Goal: Unclear

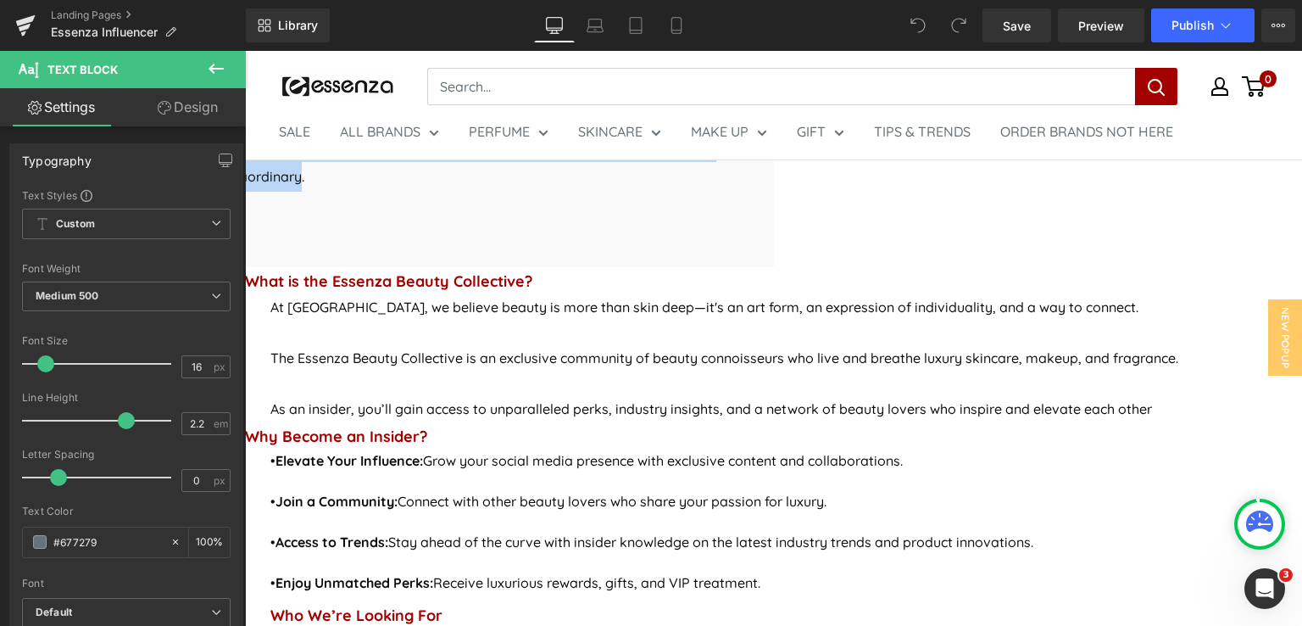
drag, startPoint x: 1045, startPoint y: 226, endPoint x: 276, endPoint y: 191, distance: 769.0
click at [276, 191] on p "Step into the world of luxury beauty with the Essenza Beauty Collective , a com…" at bounding box center [245, 161] width 1006 height 59
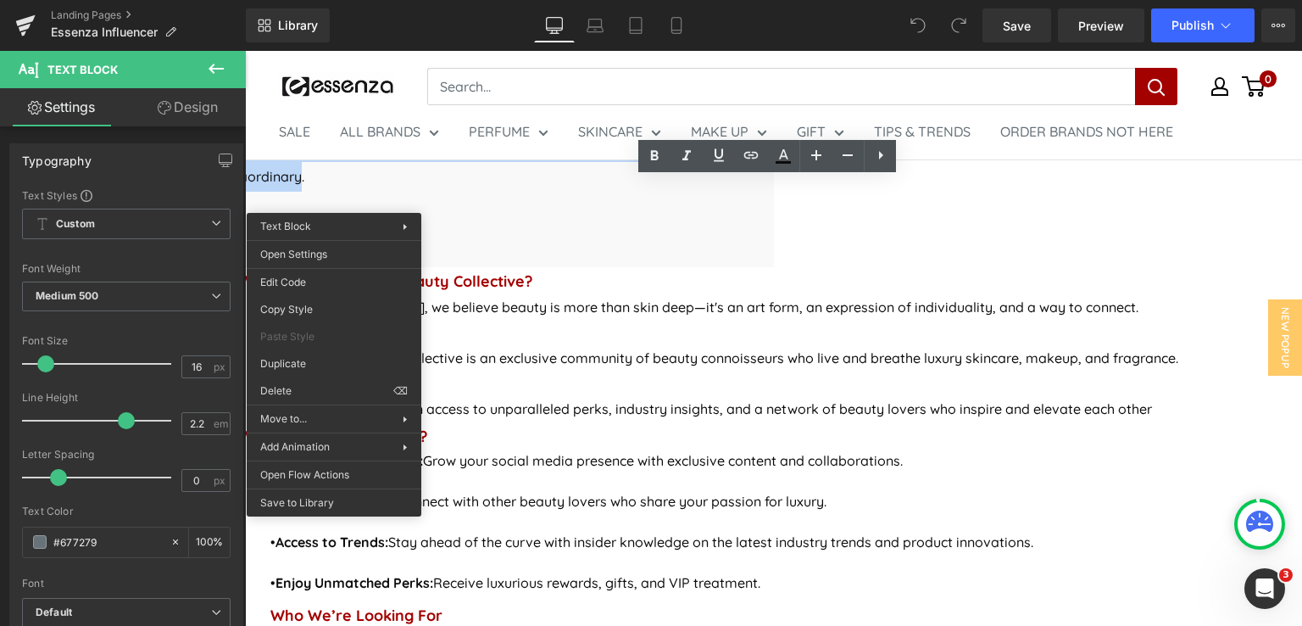
click at [468, 185] on span "Step into the world of luxury beauty with the Essenza Beauty Collective , a com…" at bounding box center [227, 161] width 971 height 47
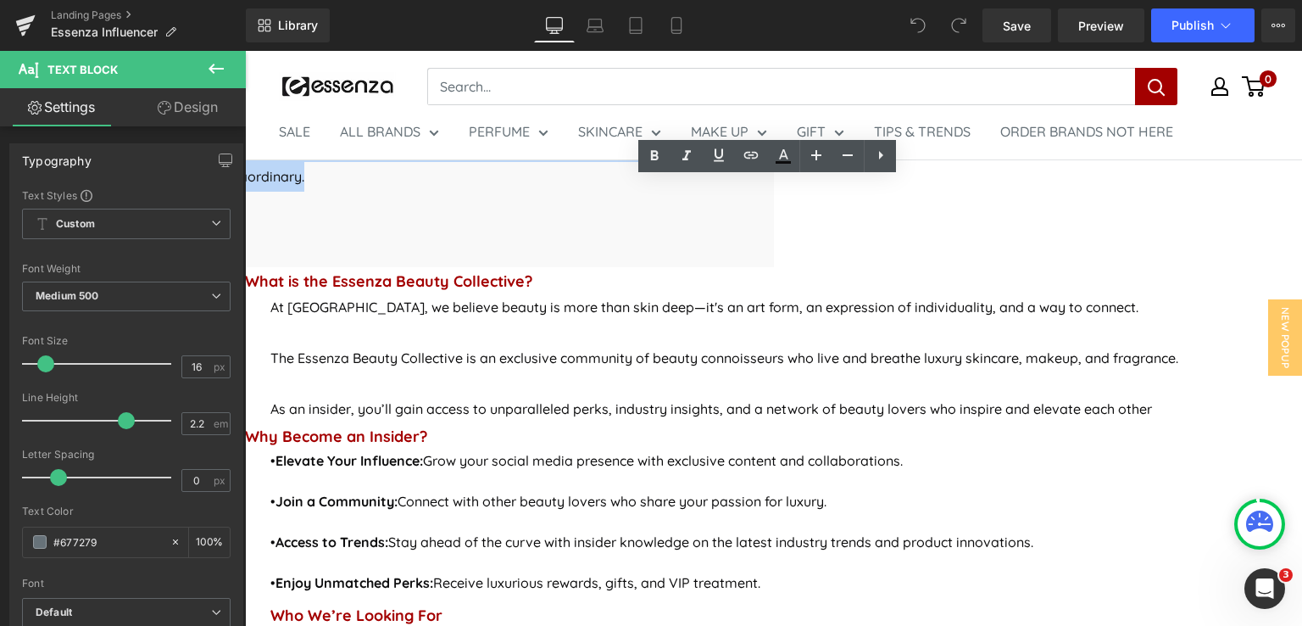
drag, startPoint x: 1048, startPoint y: 225, endPoint x: 270, endPoint y: 195, distance: 778.9
click at [270, 192] on p "Step into the world of luxury beauty with the Essenza Beauty Collective , a com…" at bounding box center [245, 161] width 1006 height 59
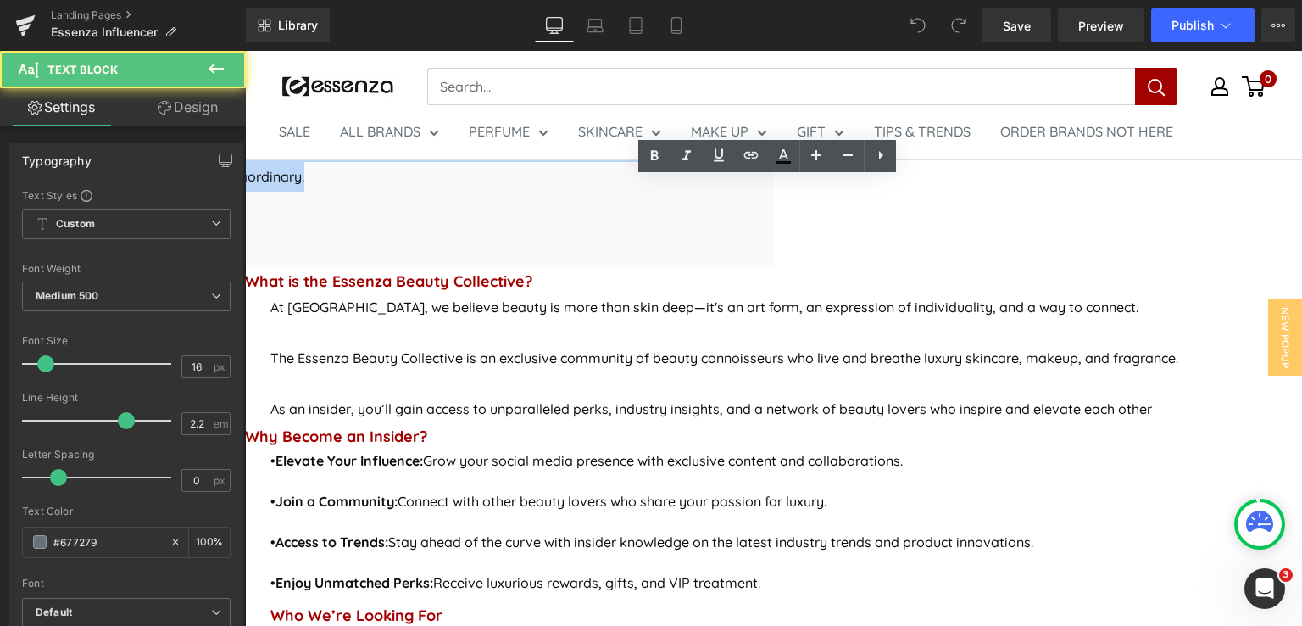
click at [563, 192] on p "Step into the world of luxury beauty with the Essenza Beauty Collective , a com…" at bounding box center [245, 161] width 1006 height 59
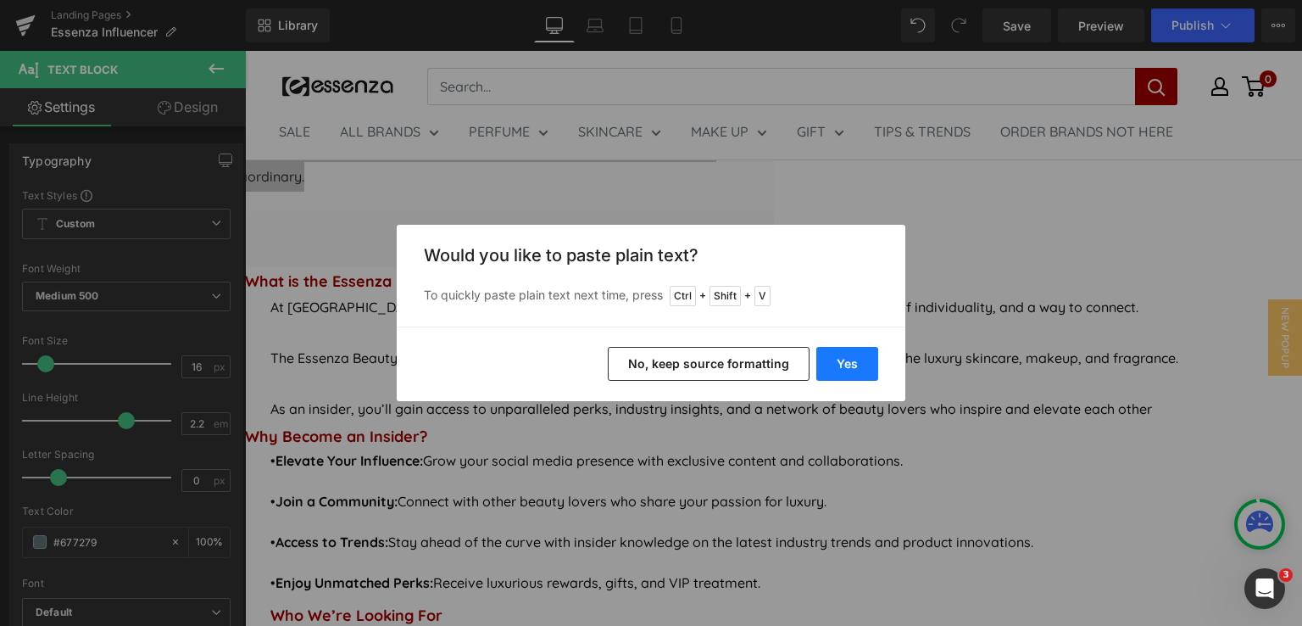
click at [871, 361] on button "Yes" at bounding box center [847, 364] width 62 height 34
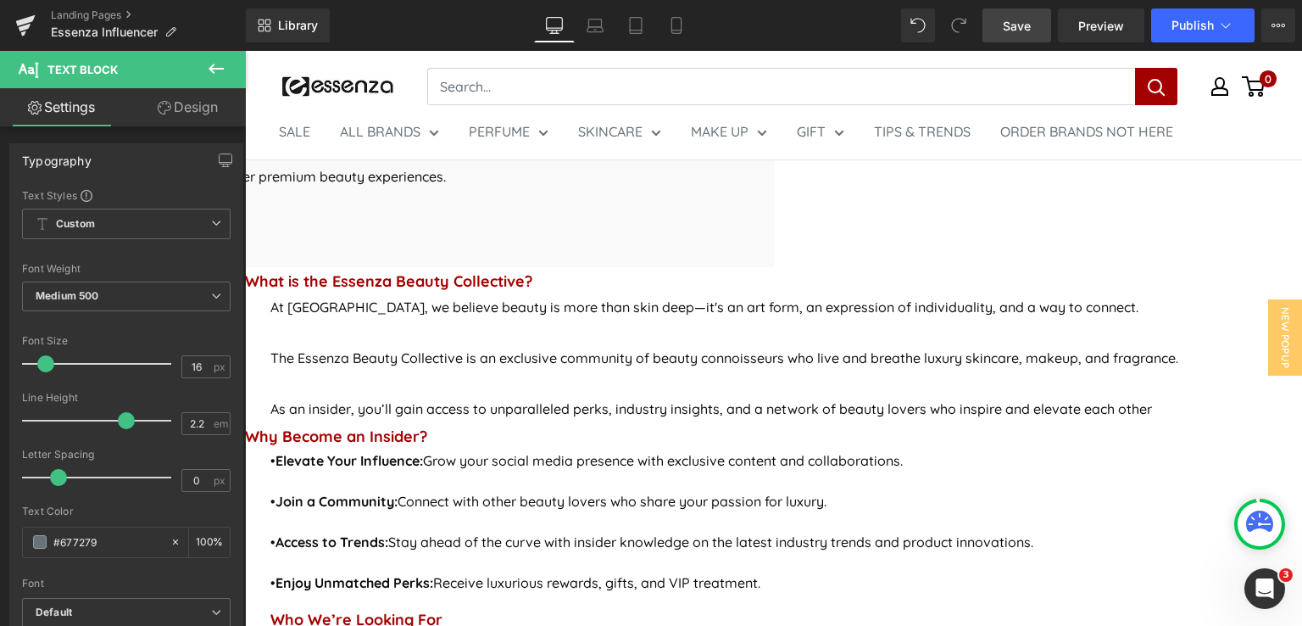
click at [1031, 25] on span "Save" at bounding box center [1017, 26] width 28 height 18
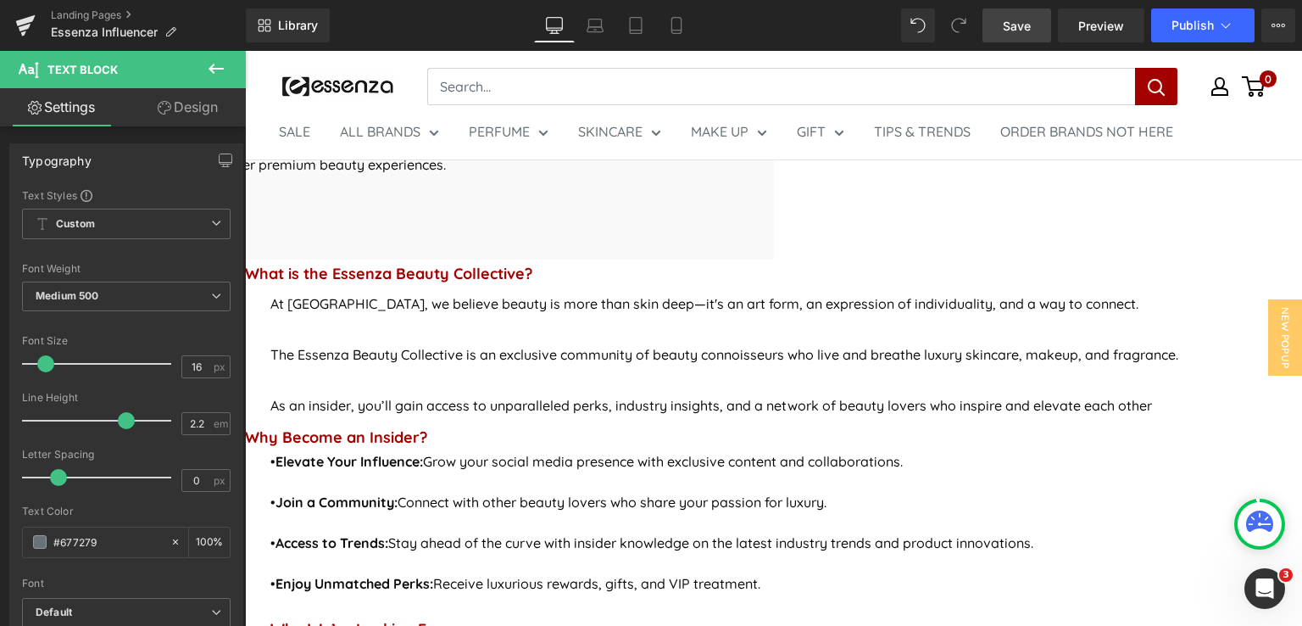
scroll to position [678, 0]
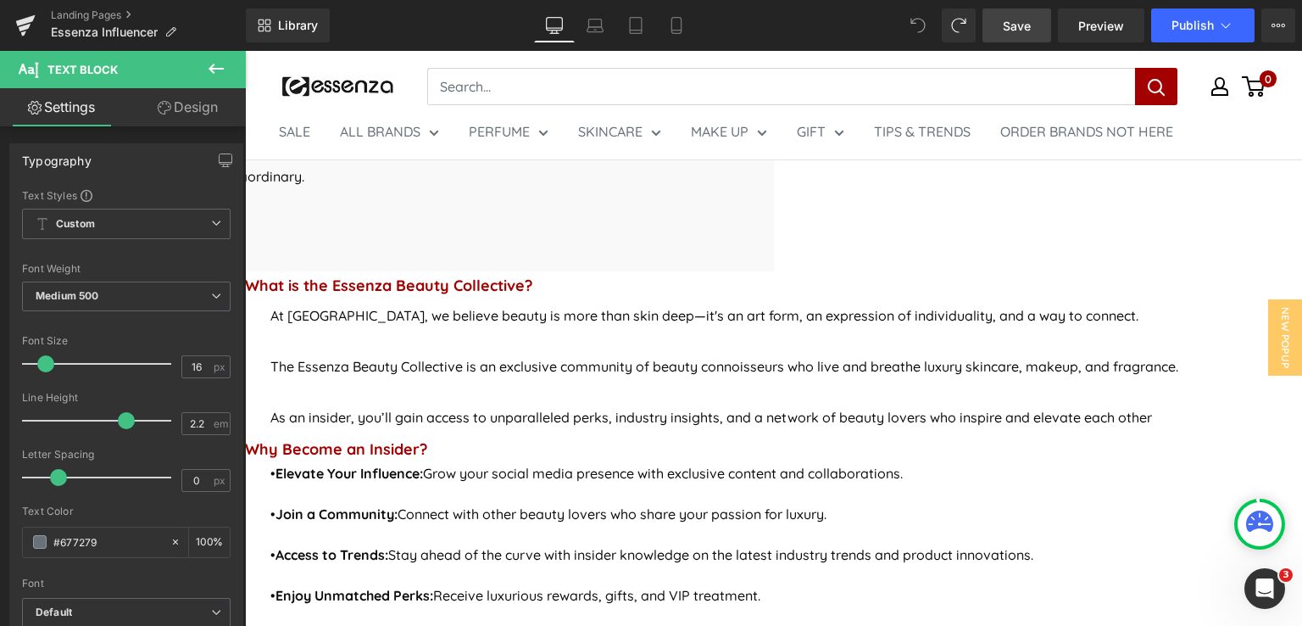
click at [1027, 31] on span "Save" at bounding box center [1017, 26] width 28 height 18
